Goal: Browse casually

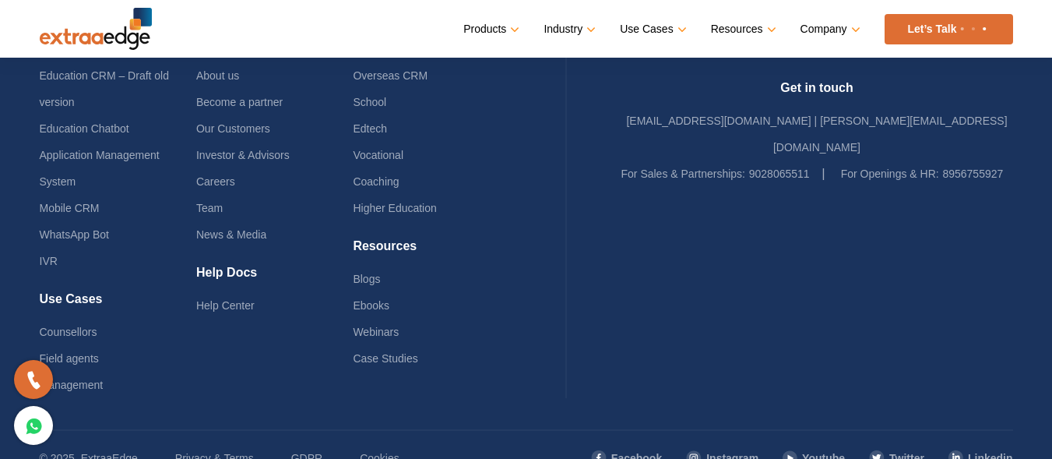
scroll to position [3916, 0]
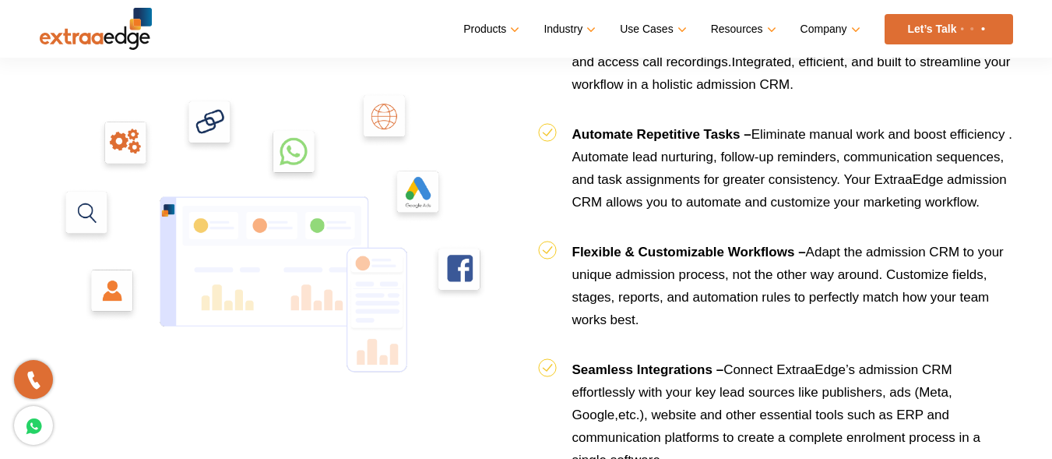
scroll to position [1791, 0]
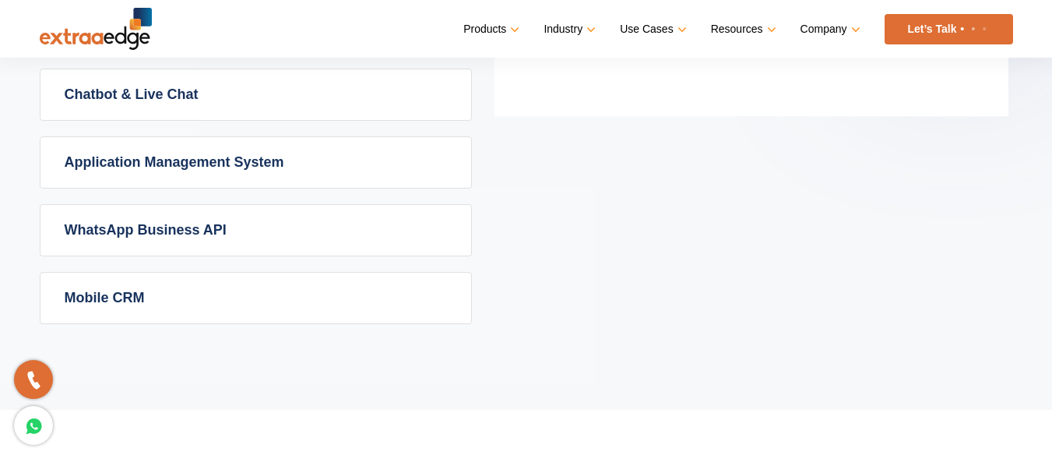
scroll to position [1246, 0]
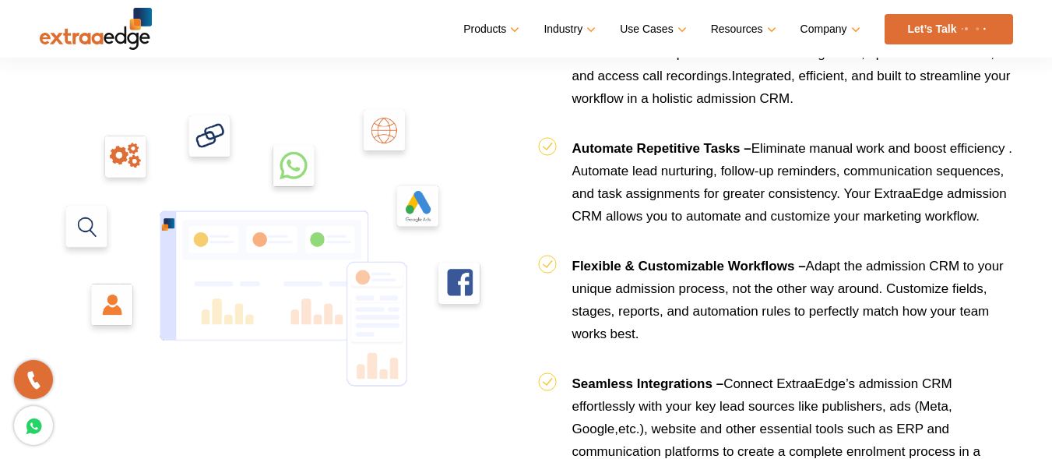
scroll to position [1791, 0]
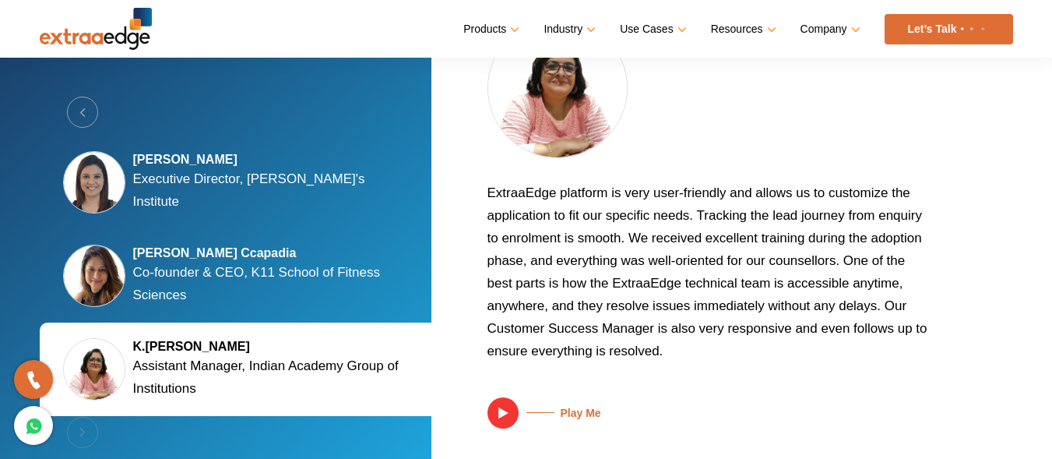
scroll to position [3425, 0]
